Goal: Information Seeking & Learning: Check status

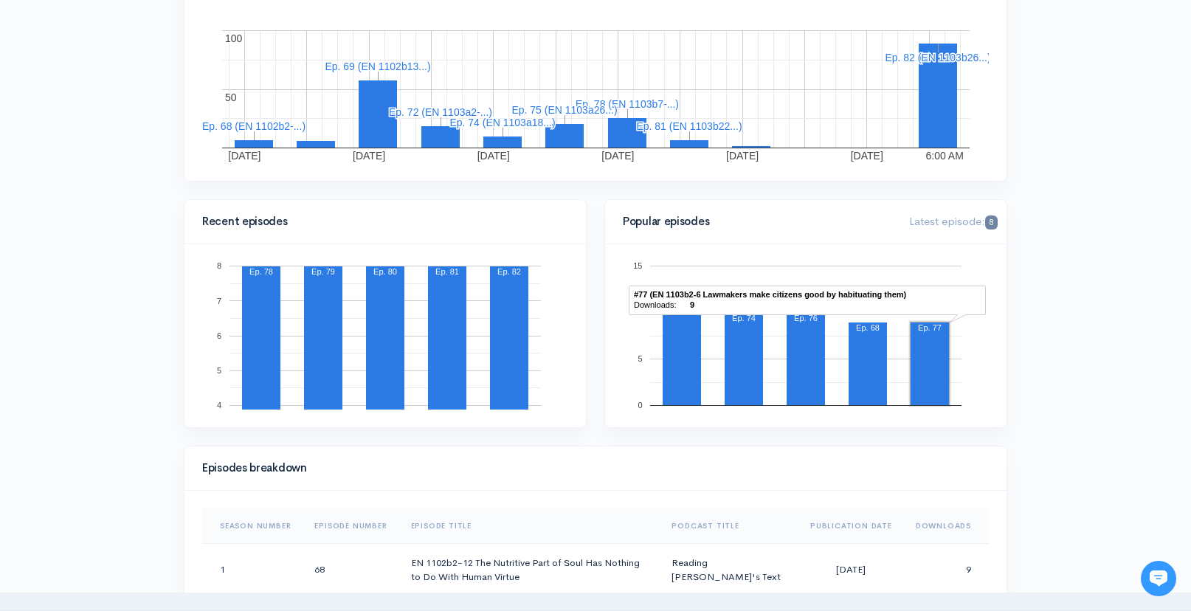
scroll to position [2, 0]
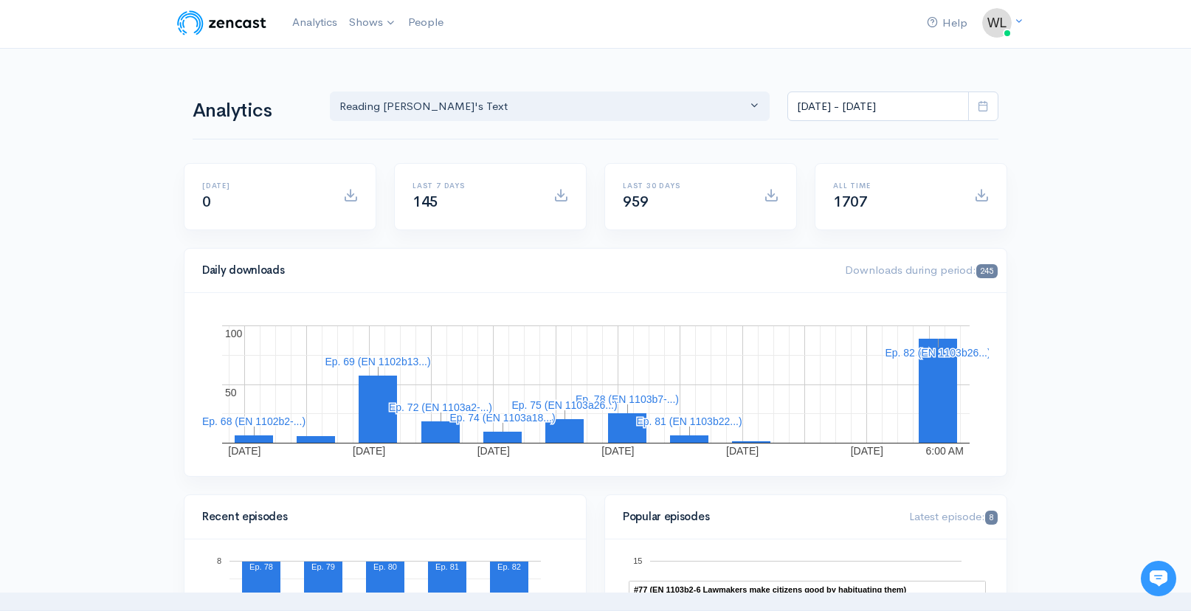
click at [986, 106] on icon at bounding box center [983, 105] width 11 height 11
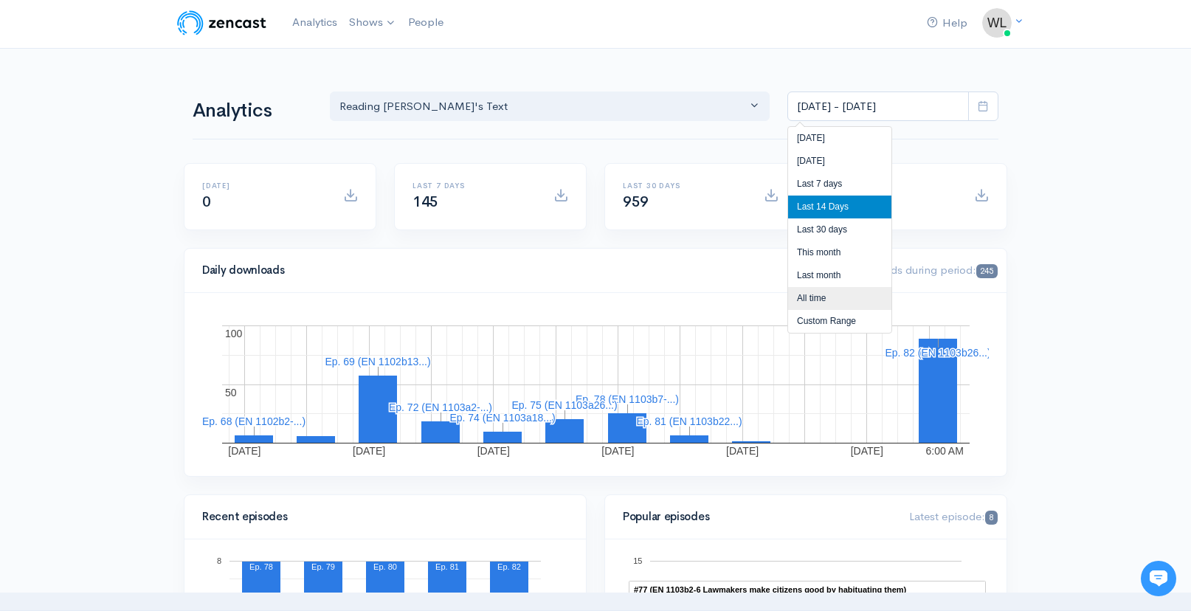
click at [822, 295] on li "All time" at bounding box center [839, 298] width 103 height 23
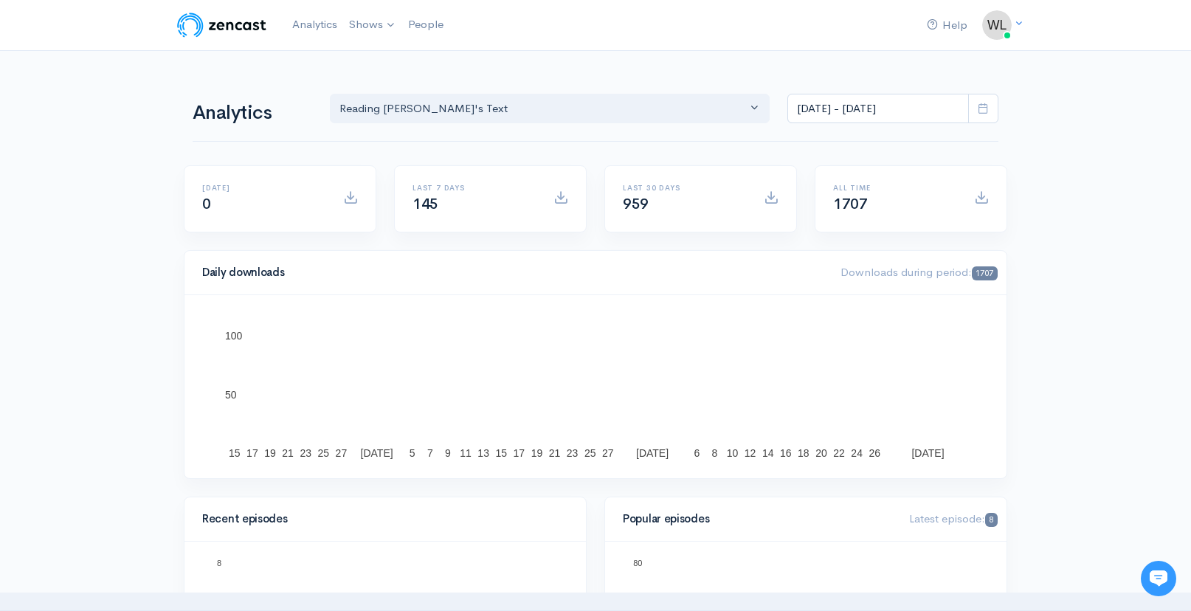
scroll to position [0, 0]
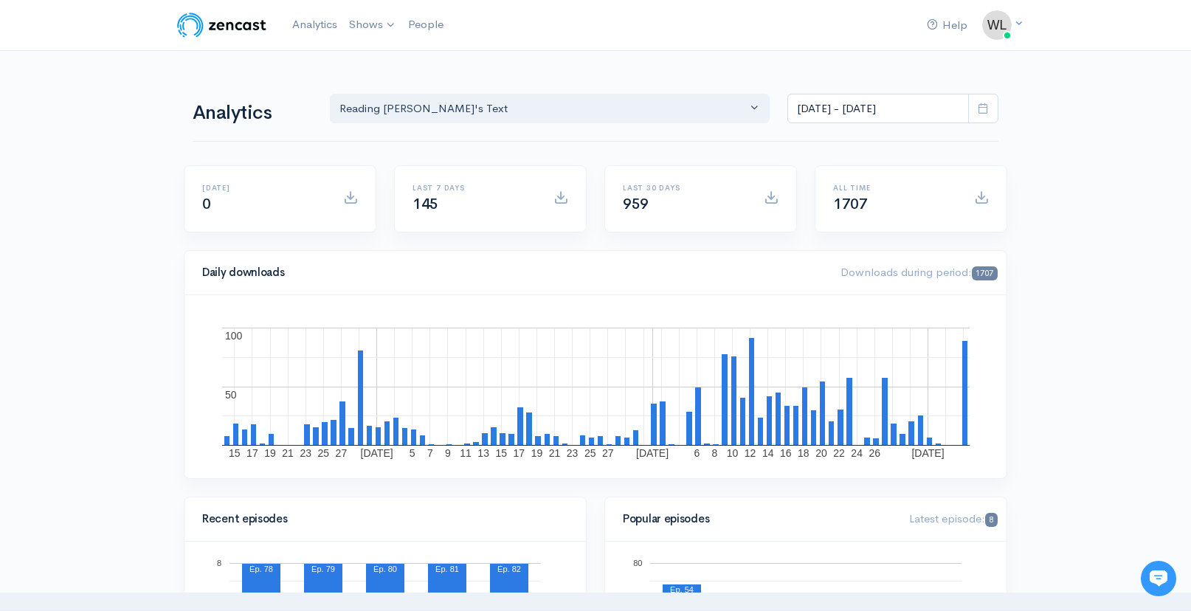
click at [981, 109] on icon at bounding box center [983, 108] width 11 height 11
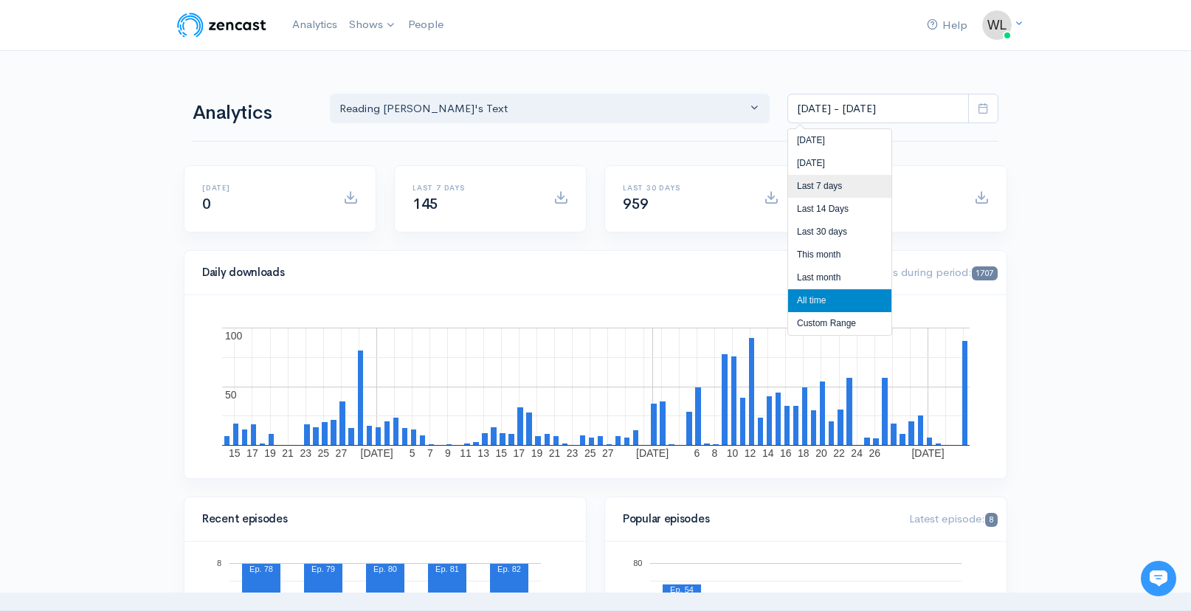
click at [848, 188] on li "Last 7 days" at bounding box center [839, 186] width 103 height 23
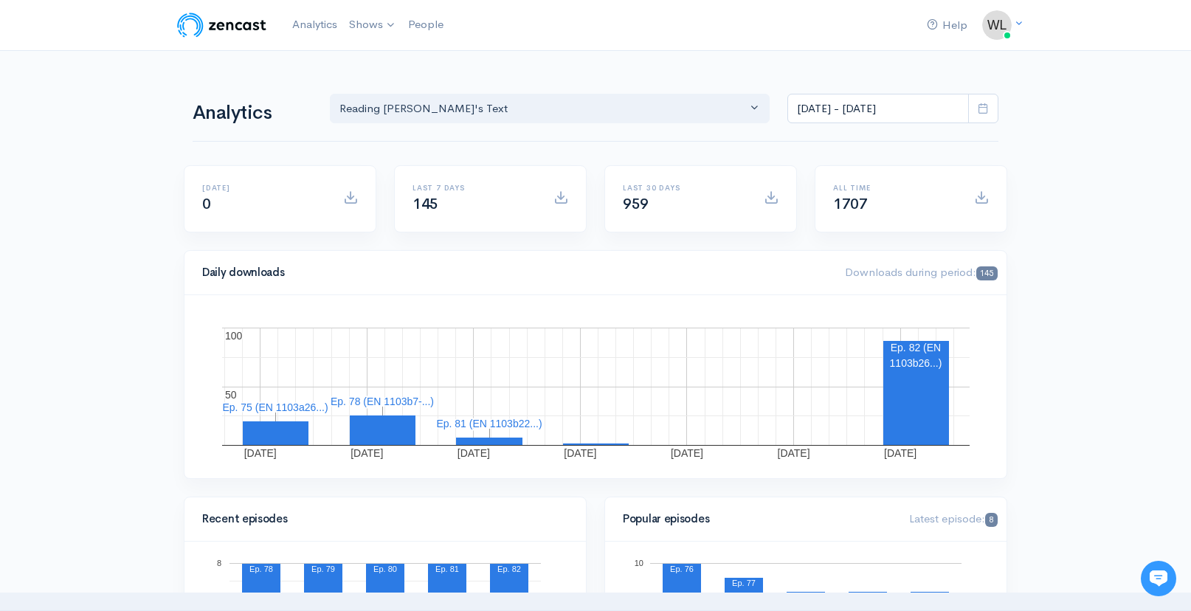
click at [986, 108] on icon at bounding box center [983, 108] width 11 height 11
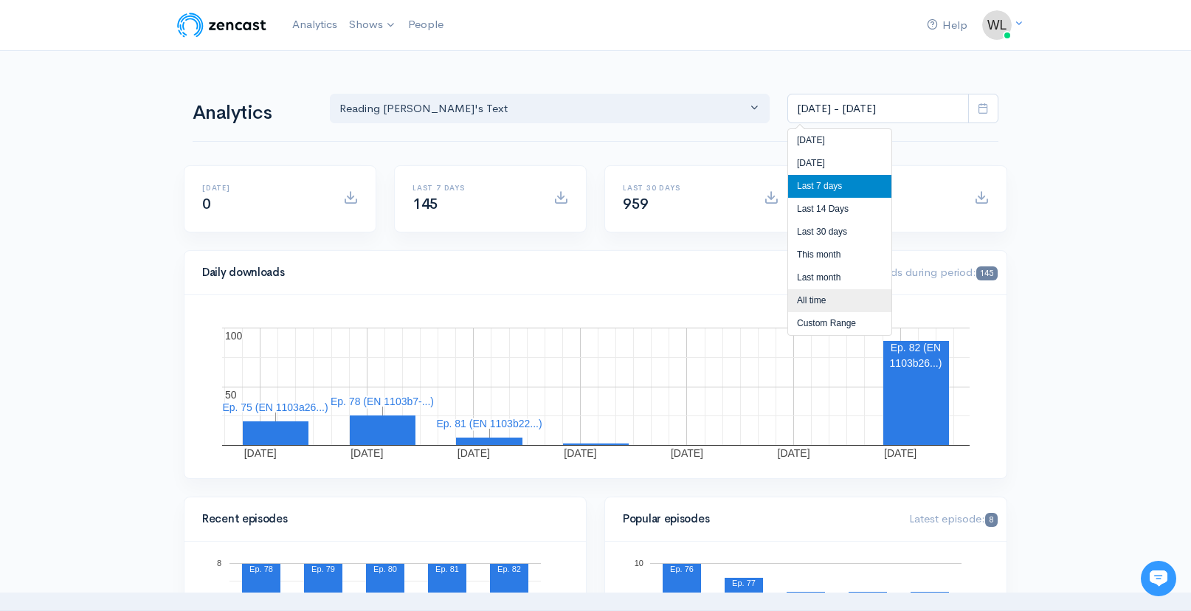
click at [808, 299] on li "All time" at bounding box center [839, 300] width 103 height 23
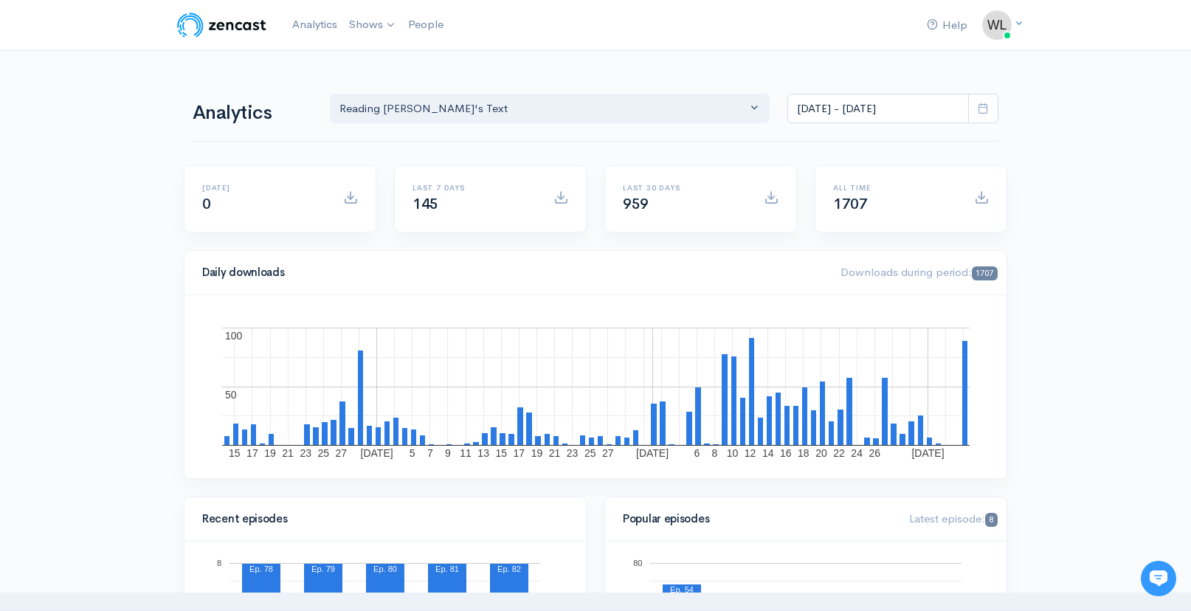
click at [978, 108] on icon at bounding box center [983, 108] width 11 height 11
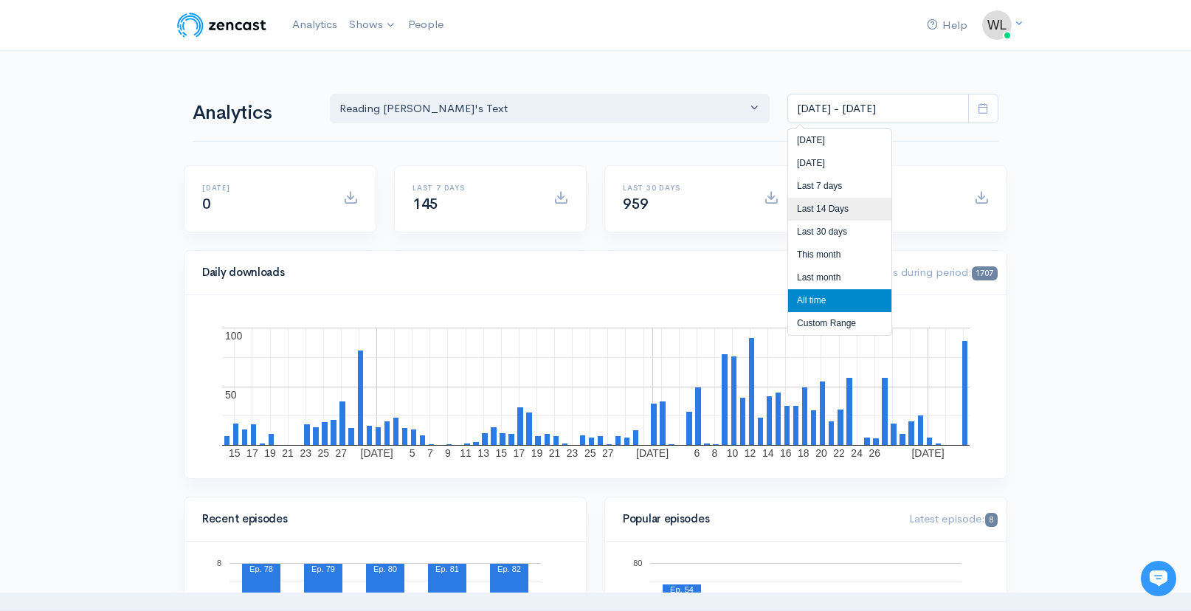
click at [833, 201] on li "Last 14 Days" at bounding box center [839, 209] width 103 height 23
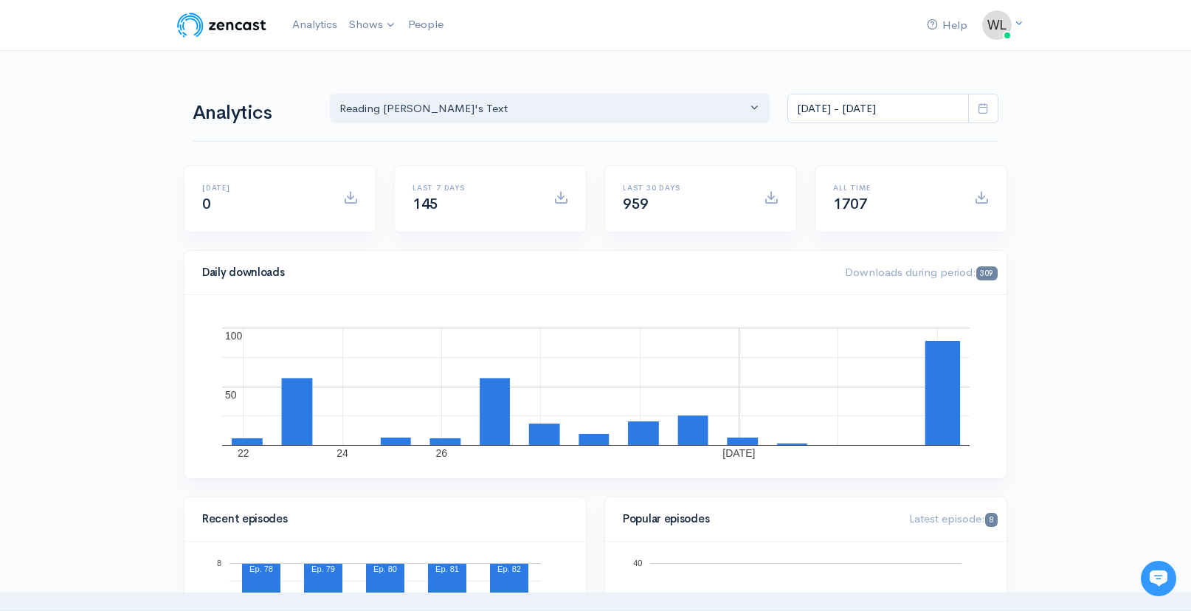
click at [983, 107] on icon at bounding box center [983, 108] width 11 height 11
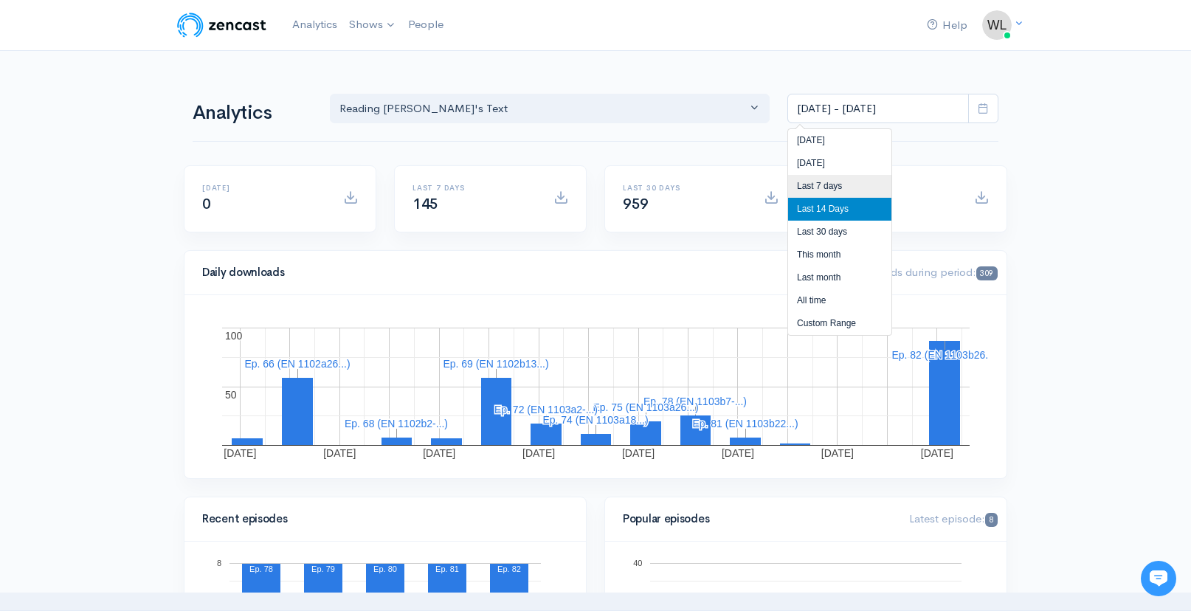
click at [830, 187] on li "Last 7 days" at bounding box center [839, 186] width 103 height 23
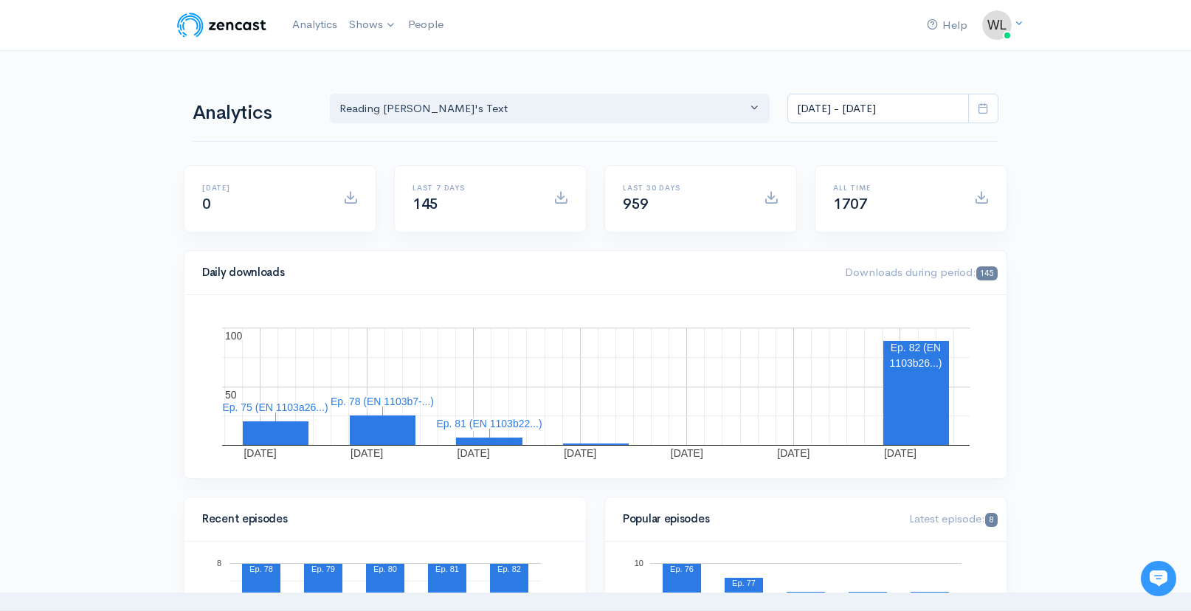
click at [989, 116] on span at bounding box center [983, 109] width 30 height 30
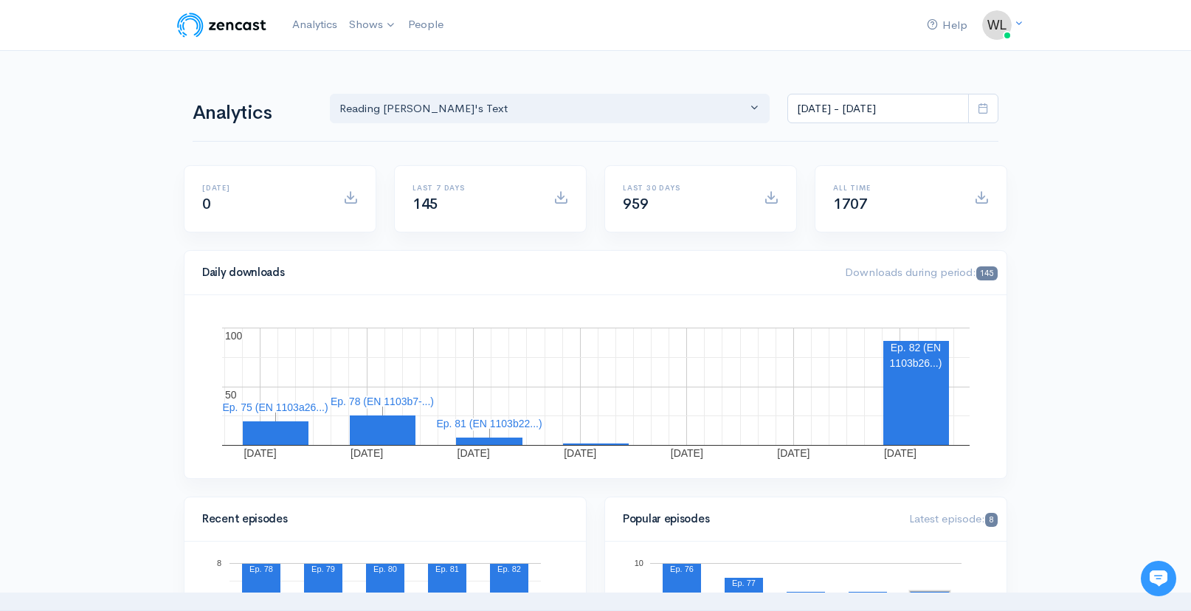
click at [984, 109] on icon at bounding box center [983, 108] width 11 height 11
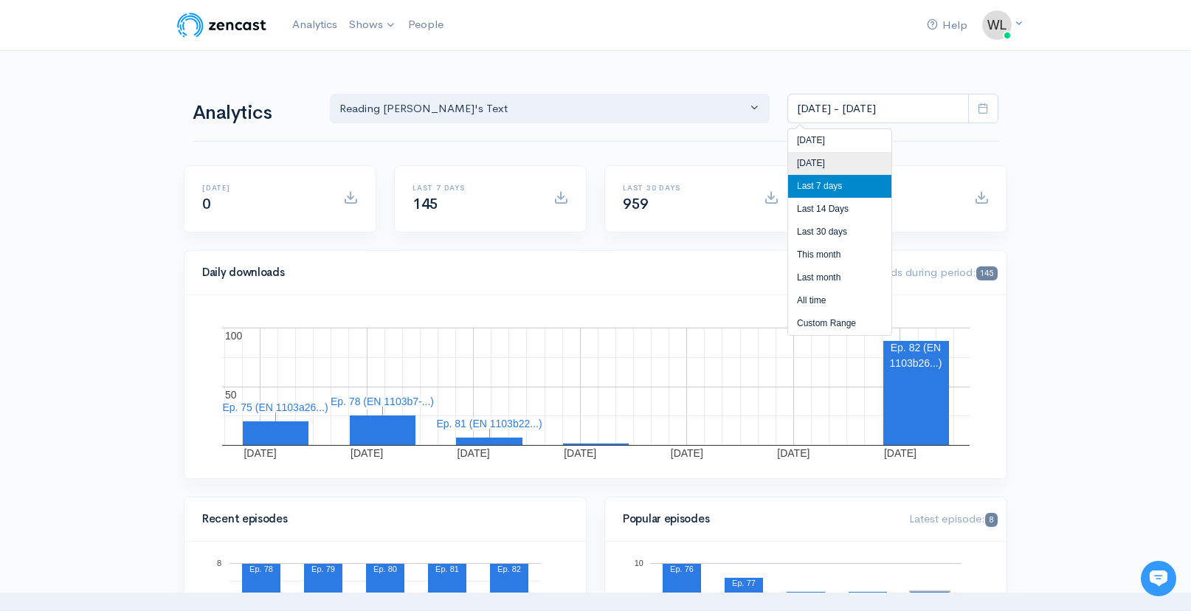
click at [832, 162] on li "[DATE]" at bounding box center [839, 163] width 103 height 23
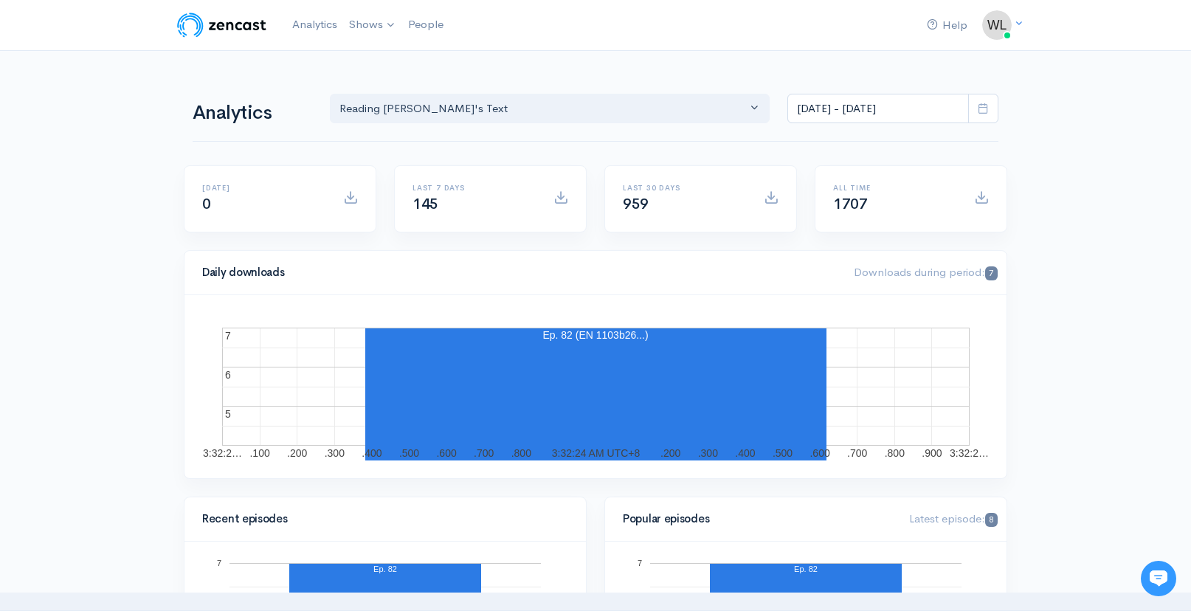
click at [989, 111] on span at bounding box center [983, 109] width 30 height 30
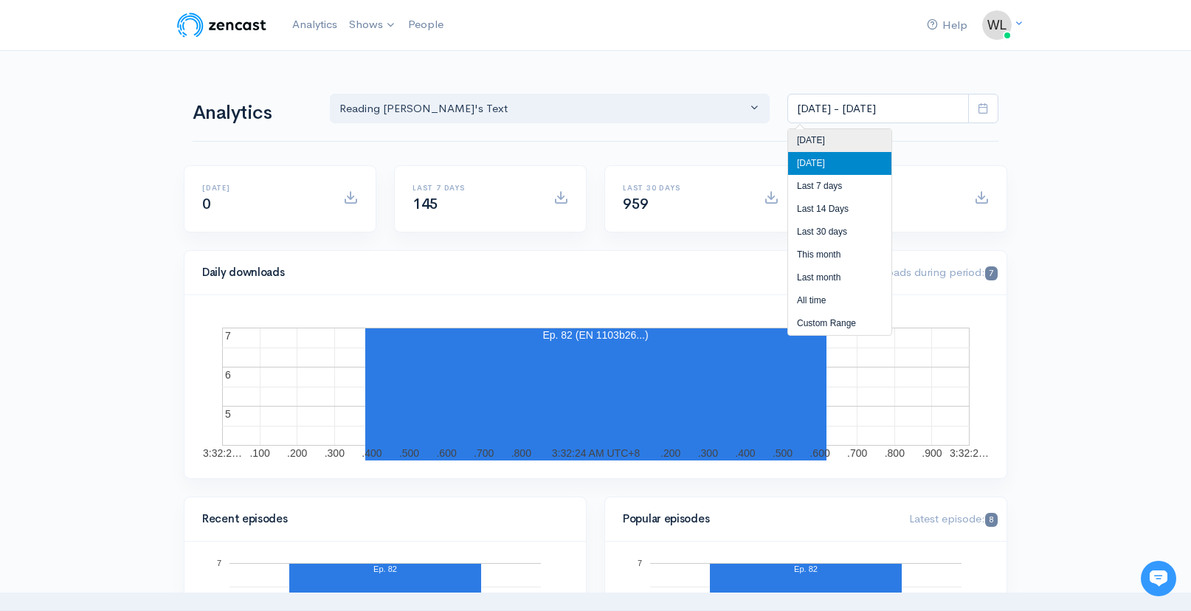
click at [867, 145] on li "[DATE]" at bounding box center [839, 140] width 103 height 23
type input "[DATE] - [DATE]"
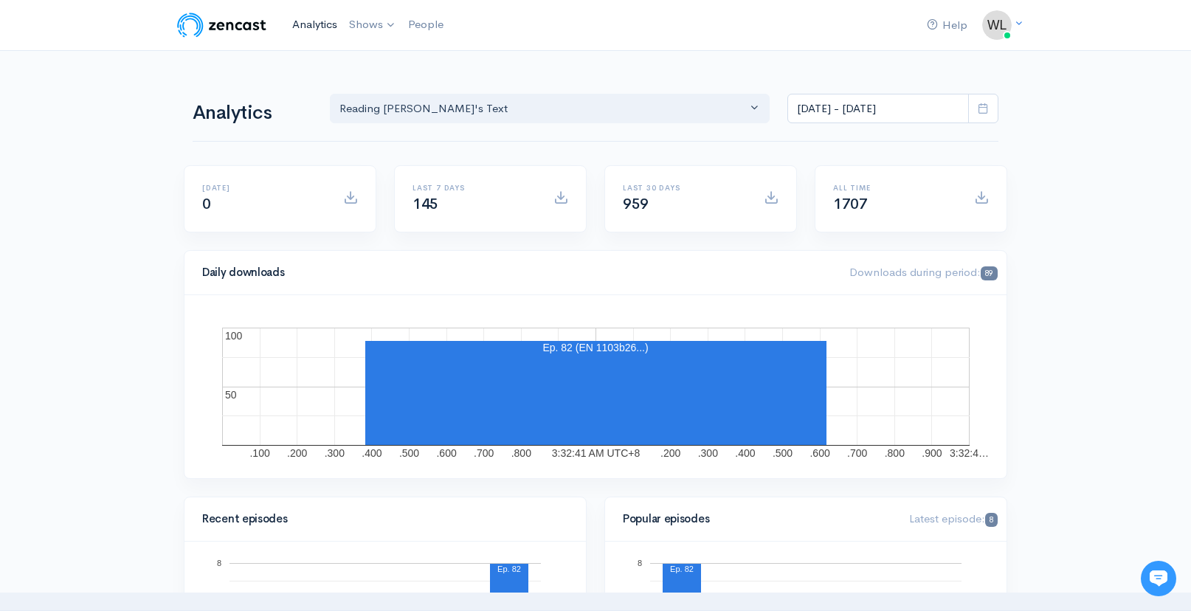
click at [302, 21] on link "Analytics" at bounding box center [314, 25] width 57 height 32
